Goal: Task Accomplishment & Management: Use online tool/utility

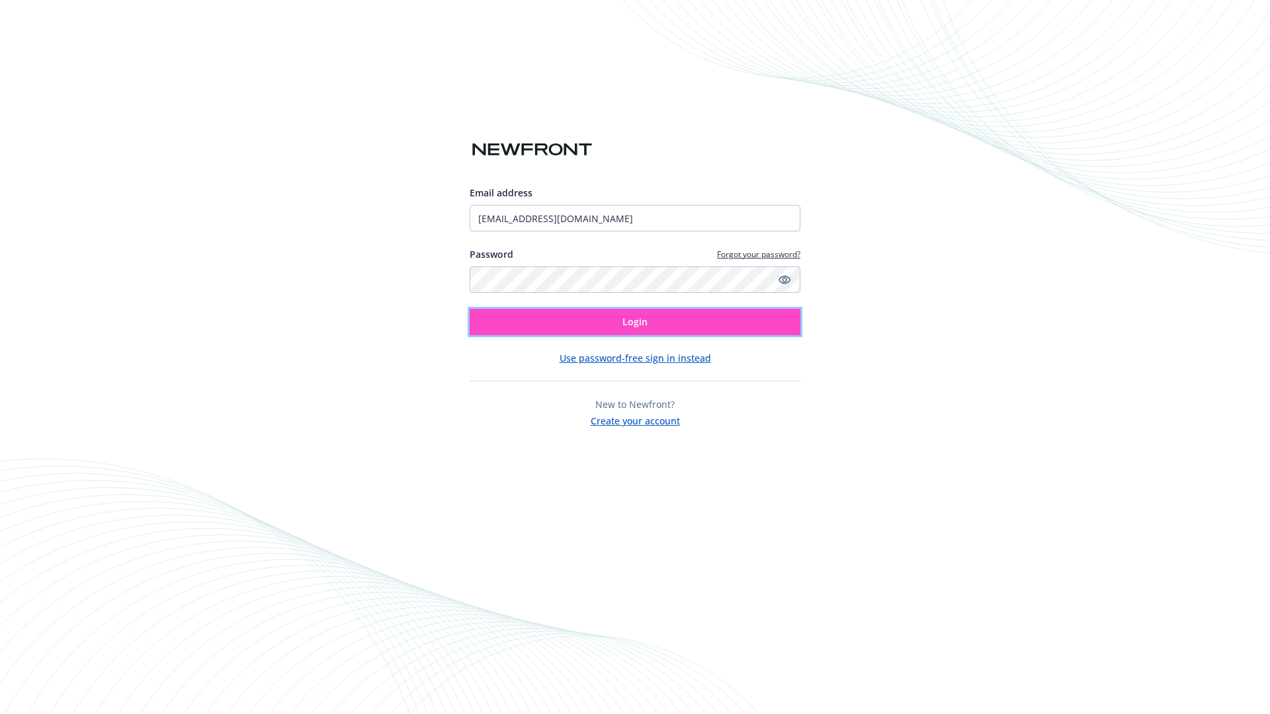
click at [635, 322] on span "Login" at bounding box center [635, 322] width 25 height 13
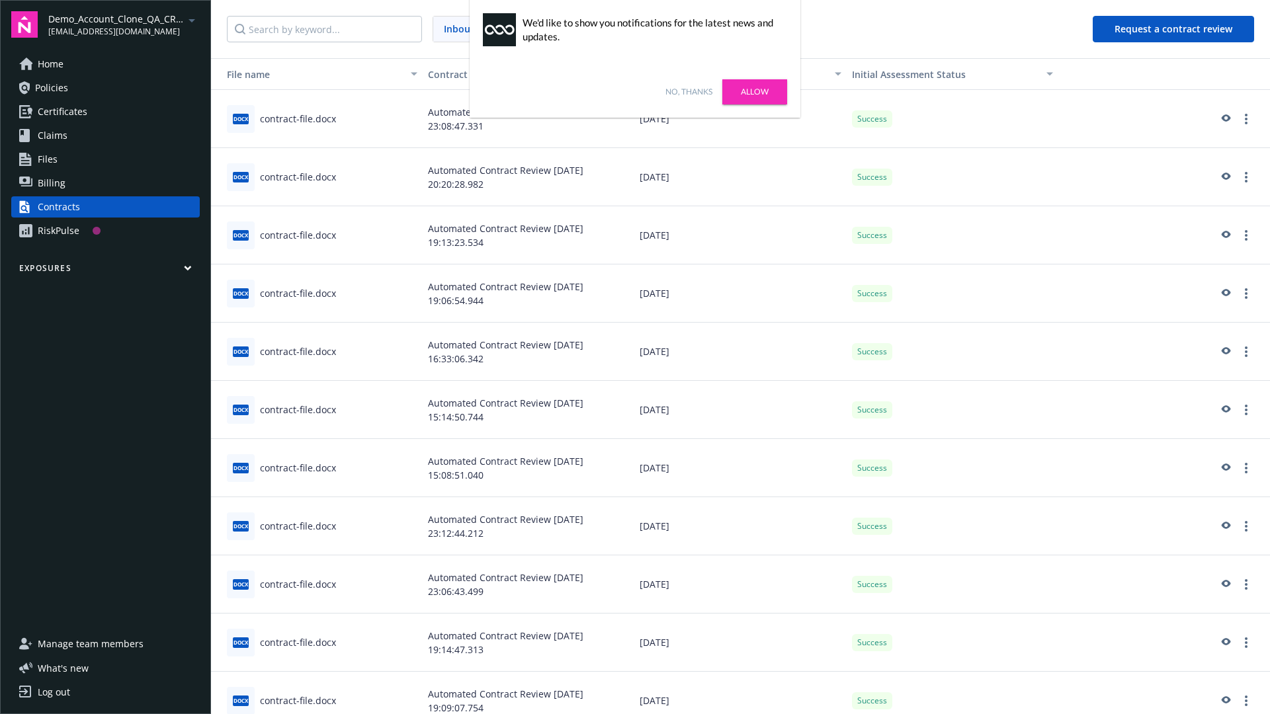
click at [689, 92] on link "No, thanks" at bounding box center [689, 92] width 47 height 12
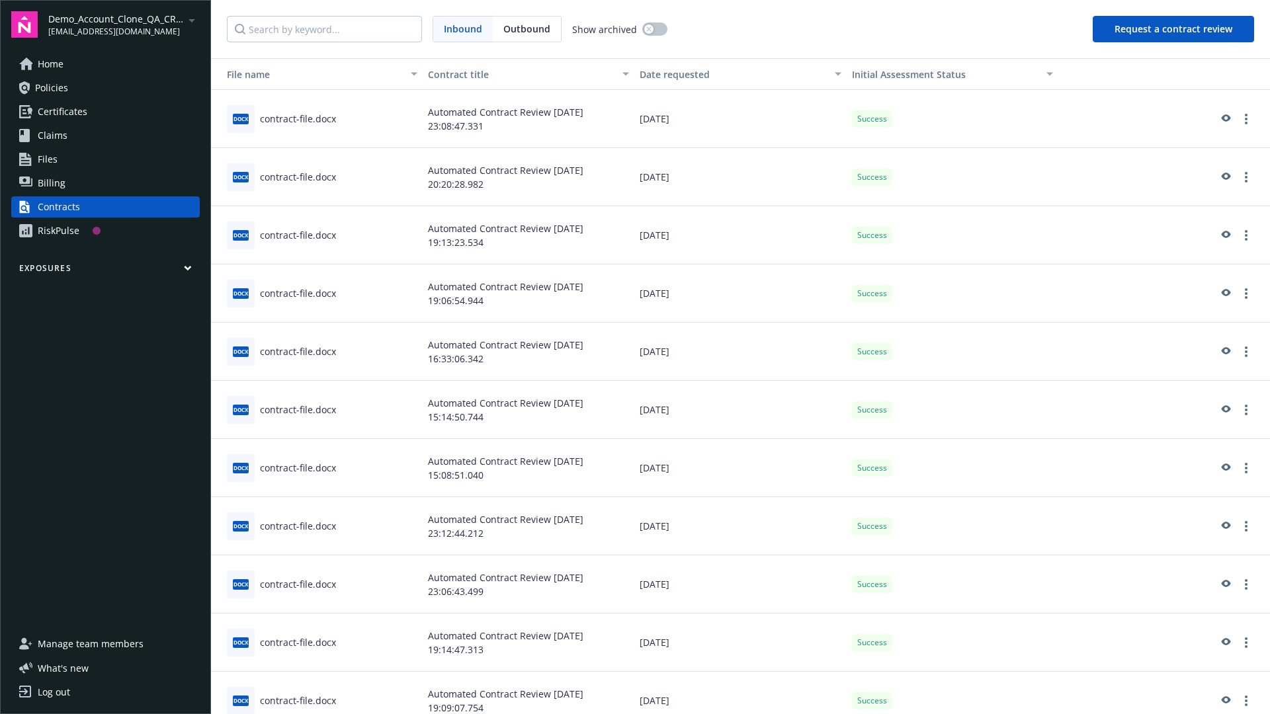
click at [1174, 29] on button "Request a contract review" at bounding box center [1173, 29] width 161 height 26
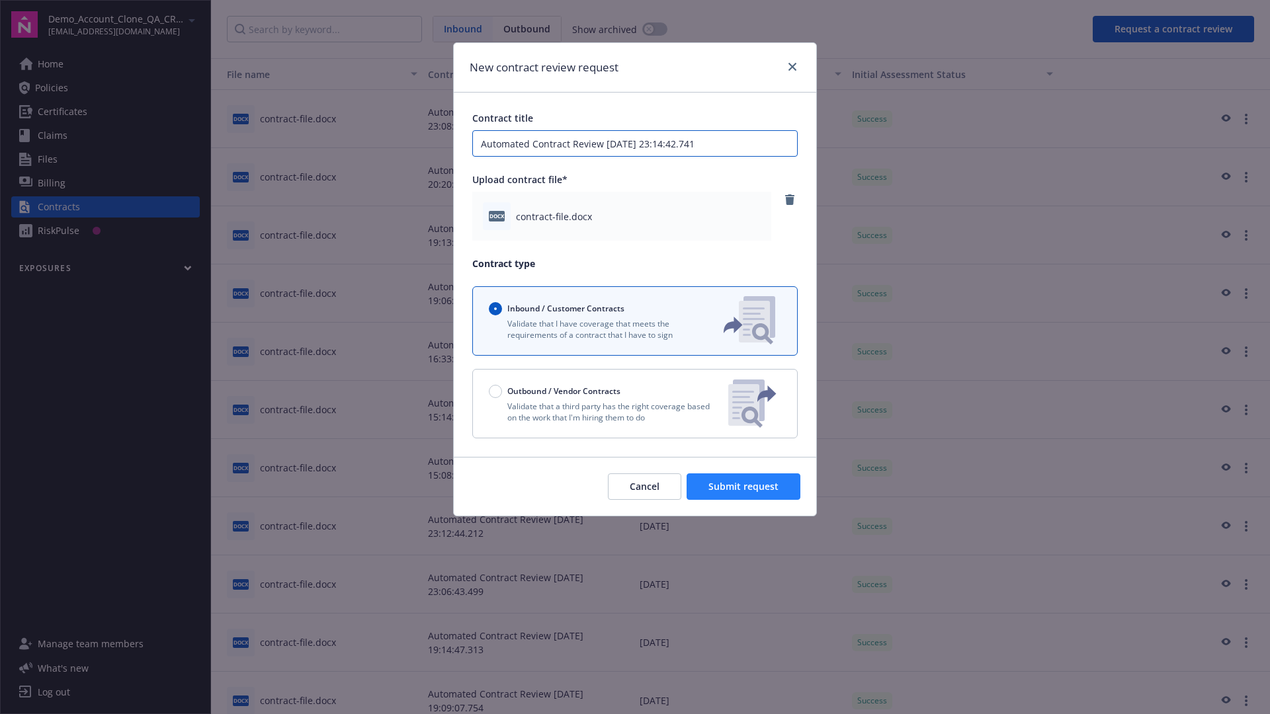
type input "Automated Contract Review 09-23-2025 23:14:42.741"
click at [744, 487] on span "Submit request" at bounding box center [744, 486] width 70 height 13
